Goal: Information Seeking & Learning: Understand process/instructions

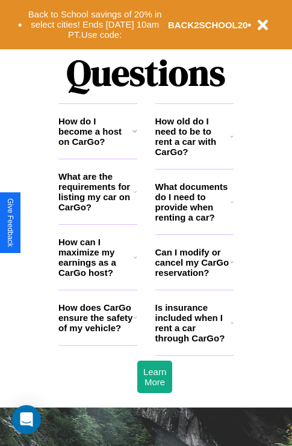
scroll to position [1457, 0]
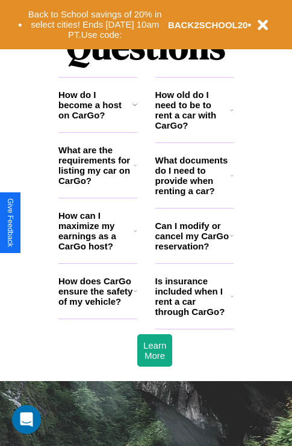
click at [194, 251] on h3 "Can I modify or cancel my CarGo reservation?" at bounding box center [192, 236] width 75 height 31
click at [97, 185] on h3 "What are the requirements for listing my car on CarGo?" at bounding box center [95, 165] width 75 height 41
click at [135, 236] on icon at bounding box center [136, 231] width 4 height 10
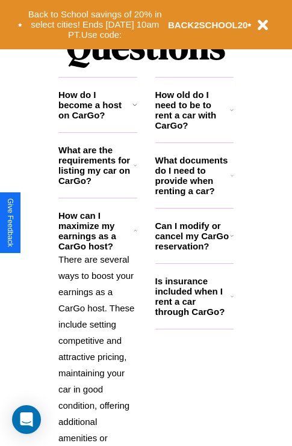
click at [232, 301] on icon at bounding box center [231, 297] width 3 height 10
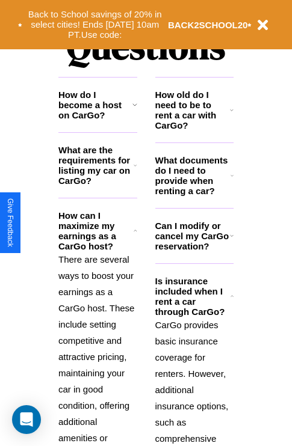
click at [194, 129] on h3 "How old do I need to be to rent a car with CarGo?" at bounding box center [192, 110] width 75 height 41
click at [97, 120] on h3 "How do I become a host on CarGo?" at bounding box center [95, 105] width 74 height 31
click at [232, 180] on icon at bounding box center [231, 176] width 3 height 10
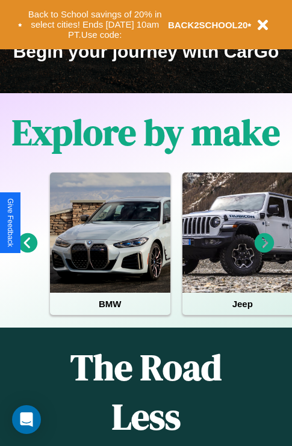
scroll to position [185, 0]
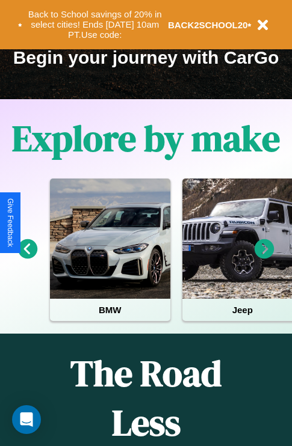
click at [264, 257] on icon at bounding box center [264, 249] width 20 height 20
